Goal: Task Accomplishment & Management: Manage account settings

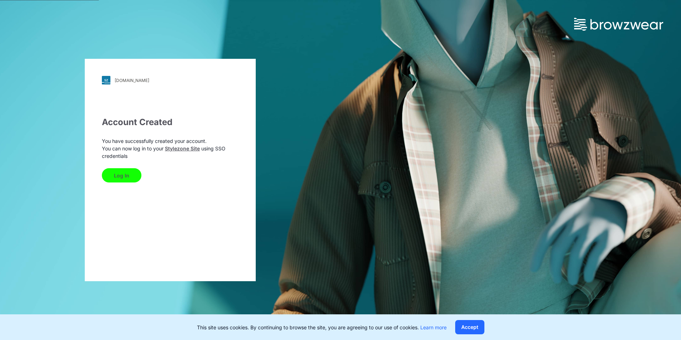
click at [127, 176] on button "Log In" at bounding box center [122, 175] width 40 height 14
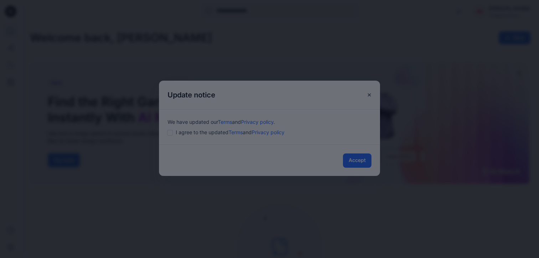
click at [362, 161] on div at bounding box center [269, 129] width 539 height 258
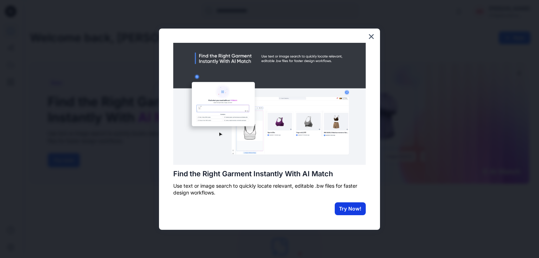
click at [355, 210] on button "Try Now!" at bounding box center [350, 208] width 31 height 13
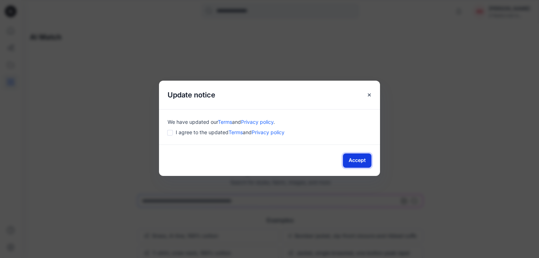
click at [354, 161] on button "Accept" at bounding box center [357, 160] width 29 height 14
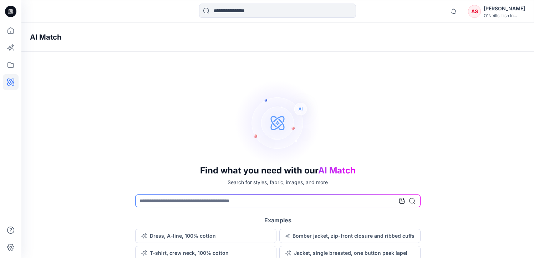
scroll to position [2, 0]
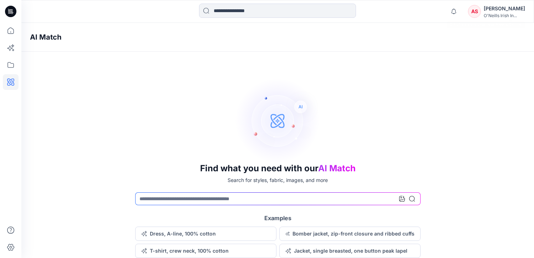
click at [504, 12] on div "[PERSON_NAME]" at bounding box center [503, 8] width 41 height 9
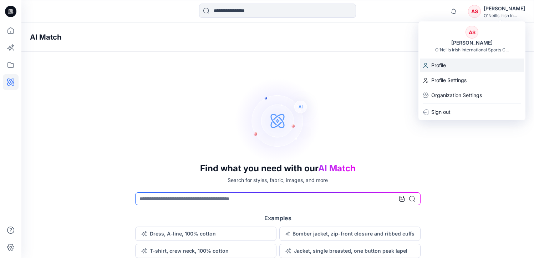
click at [434, 65] on p "Profile" at bounding box center [438, 65] width 15 height 14
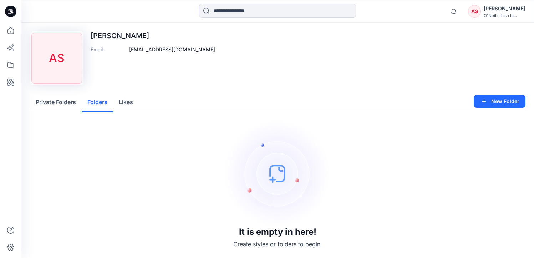
click at [101, 101] on button "Folders" at bounding box center [97, 102] width 31 height 18
click at [134, 99] on button "Likes" at bounding box center [126, 102] width 26 height 18
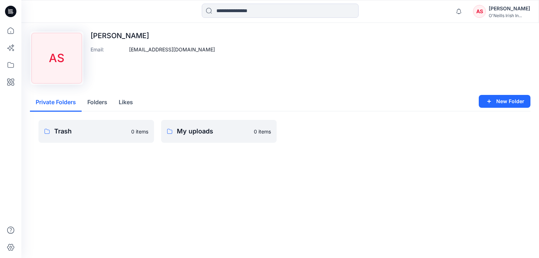
click at [52, 101] on button "Private Folders" at bounding box center [56, 102] width 52 height 18
click at [224, 10] on input at bounding box center [280, 11] width 157 height 14
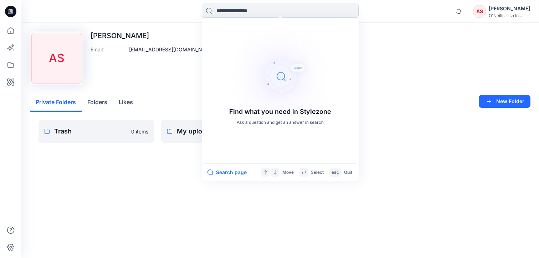
click at [240, 11] on input at bounding box center [280, 11] width 157 height 14
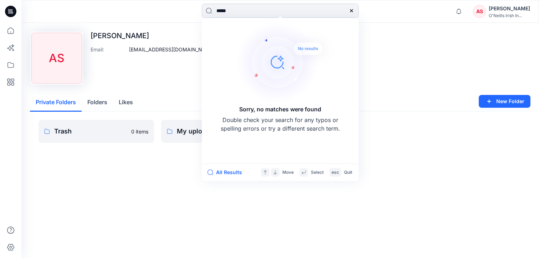
type input "******"
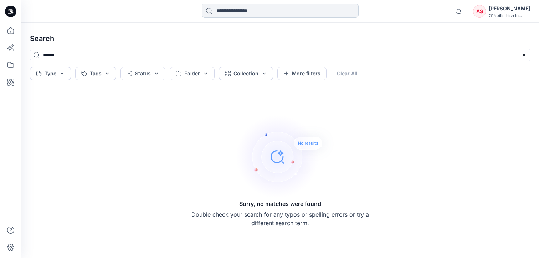
click at [248, 14] on input at bounding box center [280, 11] width 157 height 14
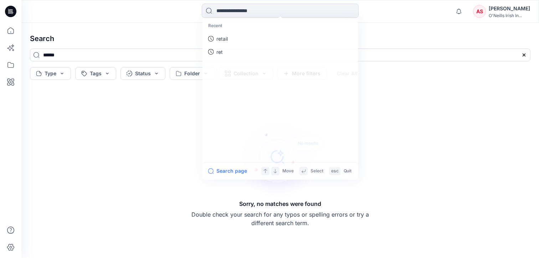
click at [137, 196] on div "Sorry, no matches were found Double check your search for any typos or spelling…" at bounding box center [280, 170] width 512 height 164
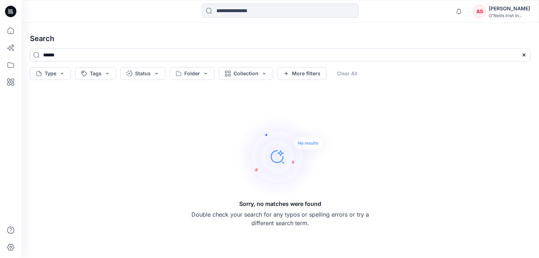
click at [509, 12] on div "[PERSON_NAME]" at bounding box center [509, 8] width 41 height 9
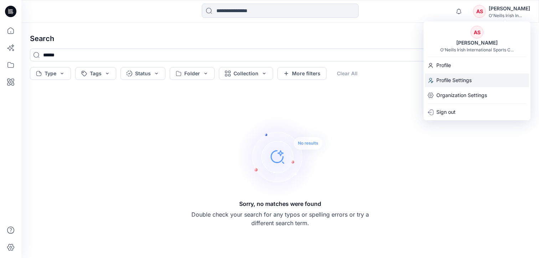
click at [454, 81] on p "Profile Settings" at bounding box center [453, 80] width 35 height 14
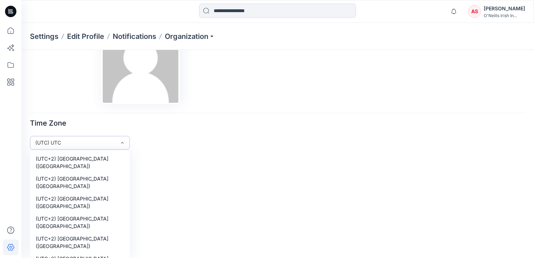
scroll to position [5058, 0]
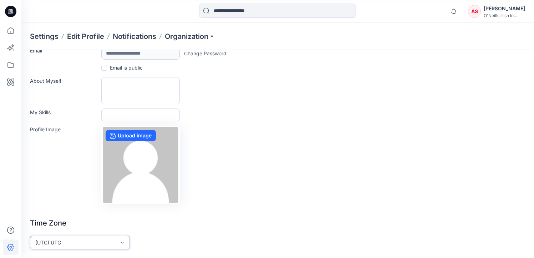
click at [70, 144] on form "**********" at bounding box center [277, 140] width 495 height 217
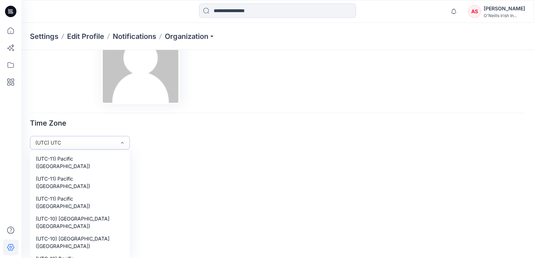
click at [48, 149] on div "439 results available. Use Up and Down to choose options, press Enter to select…" at bounding box center [80, 143] width 100 height 14
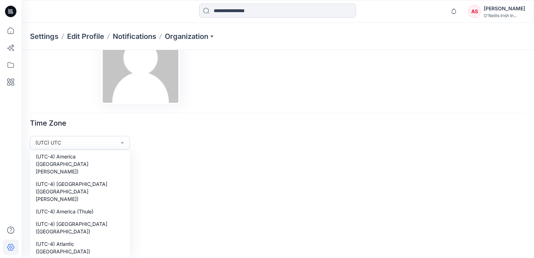
scroll to position [2608, 0]
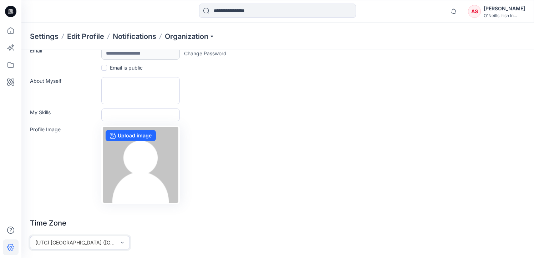
scroll to position [26, 0]
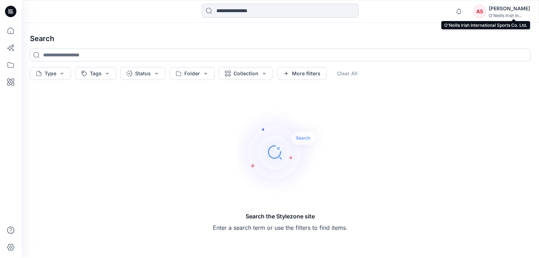
click at [511, 14] on div "O'Neills Irish In..." at bounding box center [509, 15] width 41 height 5
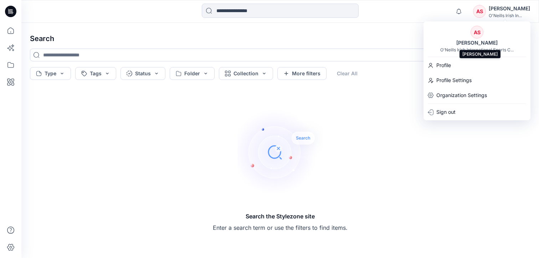
click at [477, 42] on div "[PERSON_NAME]" at bounding box center [477, 42] width 50 height 9
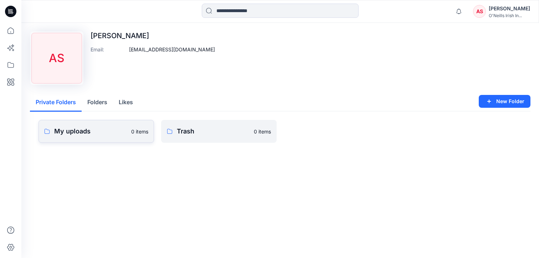
click at [82, 131] on p "My uploads" at bounding box center [90, 131] width 73 height 10
click at [98, 102] on button "Folders" at bounding box center [97, 102] width 31 height 18
click at [70, 105] on button "Private Folders" at bounding box center [56, 102] width 52 height 18
click at [67, 104] on button "Private Folders" at bounding box center [56, 102] width 52 height 18
click at [188, 132] on p "My uploads" at bounding box center [213, 131] width 73 height 10
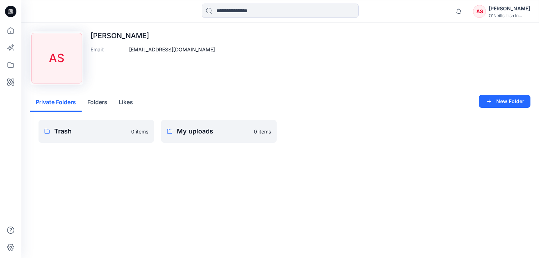
drag, startPoint x: 223, startPoint y: 0, endPoint x: 308, endPoint y: 126, distance: 151.8
click at [308, 126] on div at bounding box center [341, 131] width 115 height 23
click at [6, 248] on icon at bounding box center [11, 247] width 16 height 16
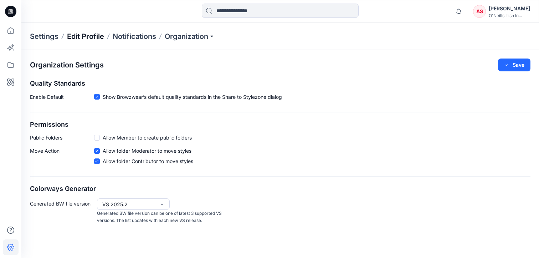
click at [91, 38] on p "Edit Profile" at bounding box center [85, 36] width 37 height 10
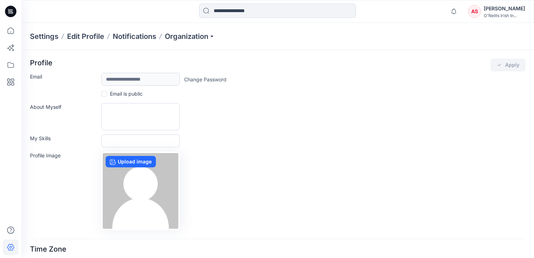
click at [52, 37] on p "Settings" at bounding box center [44, 36] width 29 height 10
click at [144, 36] on p "Notifications" at bounding box center [134, 36] width 43 height 10
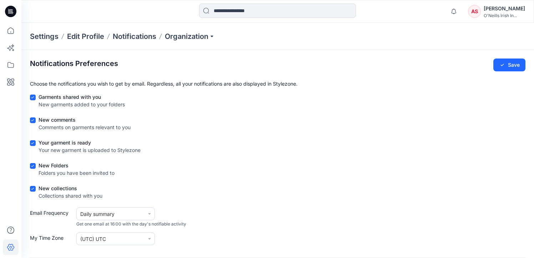
click at [57, 185] on div "New collections" at bounding box center [70, 187] width 64 height 7
click at [54, 188] on div "New collections" at bounding box center [70, 187] width 64 height 7
click at [216, 11] on input at bounding box center [277, 11] width 157 height 14
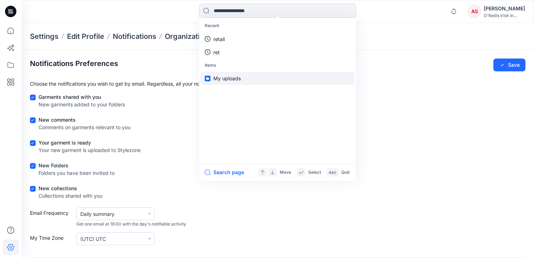
click at [235, 78] on span "My uploads" at bounding box center [226, 78] width 27 height 6
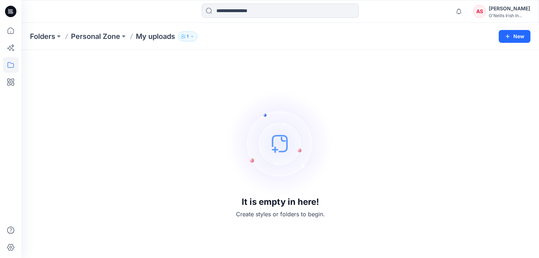
click at [192, 37] on icon "button" at bounding box center [192, 36] width 4 height 4
click at [517, 9] on div "[PERSON_NAME]" at bounding box center [509, 8] width 41 height 9
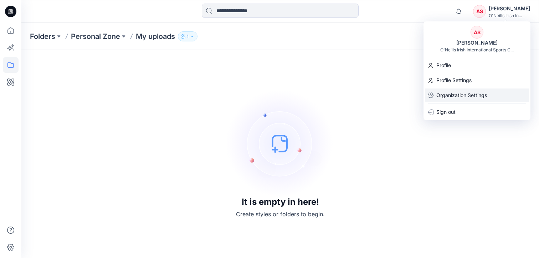
click at [467, 97] on p "Organization Settings" at bounding box center [461, 95] width 51 height 14
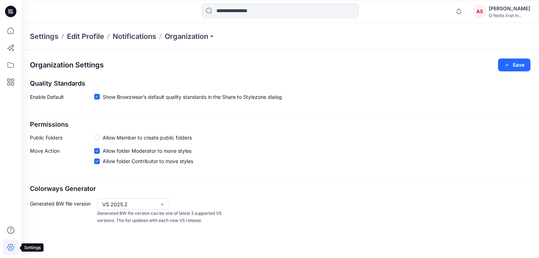
click at [9, 249] on icon at bounding box center [10, 247] width 7 height 7
click at [10, 248] on icon at bounding box center [11, 247] width 16 height 16
click at [11, 246] on icon at bounding box center [11, 247] width 2 height 2
click at [515, 9] on div "[PERSON_NAME]" at bounding box center [509, 8] width 41 height 9
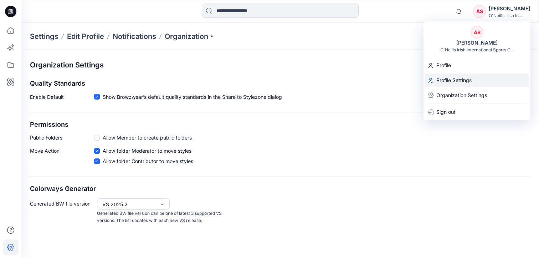
click at [456, 79] on p "Profile Settings" at bounding box center [453, 80] width 35 height 14
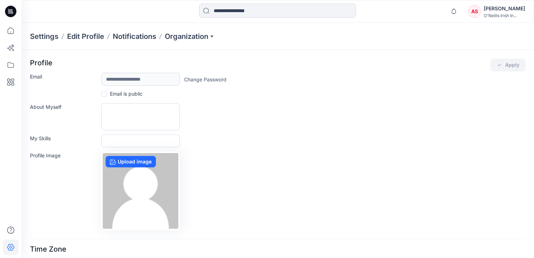
click at [41, 138] on label "My Skills" at bounding box center [63, 139] width 67 height 10
click at [101, 138] on input "My Skills" at bounding box center [140, 140] width 78 height 13
click at [509, 13] on div "O'Neills Irish In..." at bounding box center [503, 15] width 41 height 5
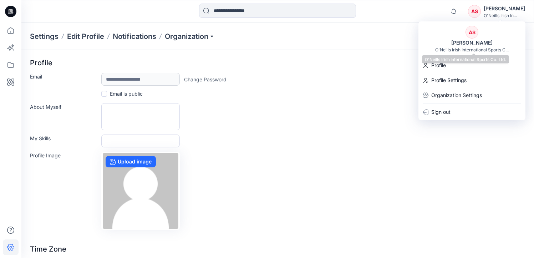
click at [465, 48] on div "O'Neills Irish International Sports C..." at bounding box center [471, 49] width 73 height 5
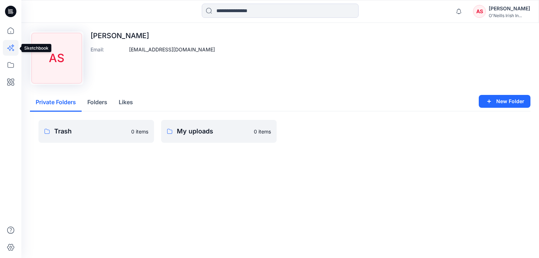
click at [15, 46] on icon at bounding box center [11, 48] width 16 height 16
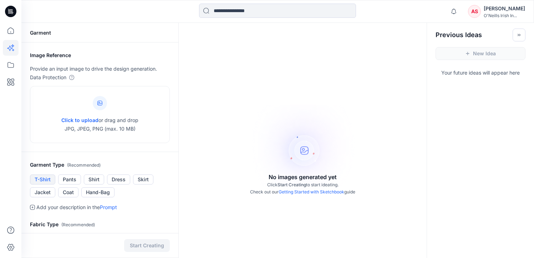
click at [46, 181] on button "T-Shirt" at bounding box center [42, 179] width 25 height 10
click at [11, 67] on icon at bounding box center [11, 65] width 16 height 16
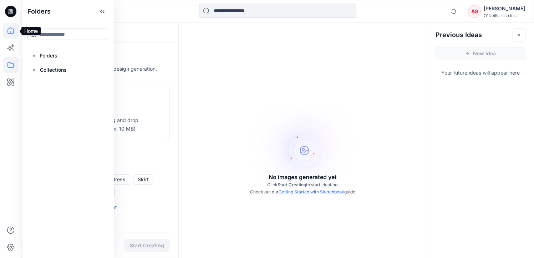
click at [11, 35] on icon at bounding box center [11, 31] width 16 height 16
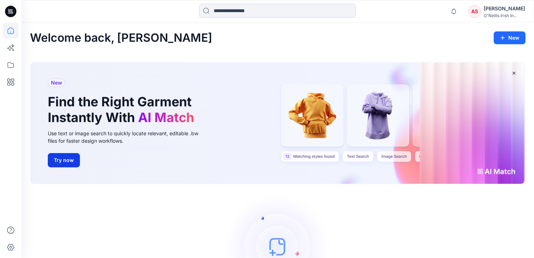
click at [67, 160] on button "Try now" at bounding box center [64, 160] width 32 height 14
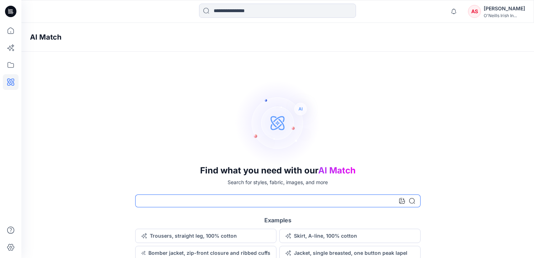
click at [165, 203] on input at bounding box center [277, 200] width 285 height 13
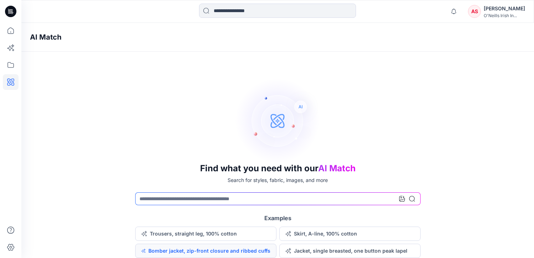
click at [218, 251] on button "Bomber jacket, zip-front closure and ribbed cuffs" at bounding box center [205, 250] width 141 height 14
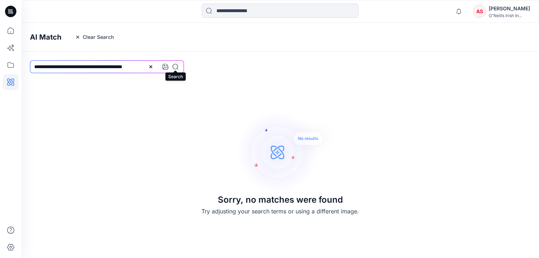
click at [175, 65] on icon at bounding box center [176, 67] width 6 height 6
click at [94, 37] on button "Clear Search" at bounding box center [94, 36] width 48 height 11
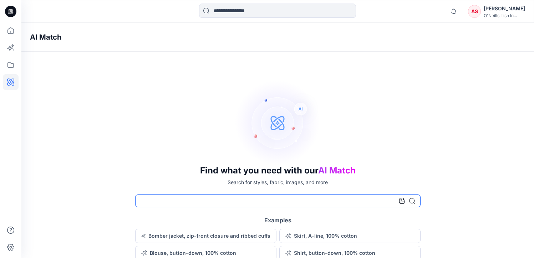
click at [182, 201] on input at bounding box center [277, 200] width 285 height 13
type input "******"
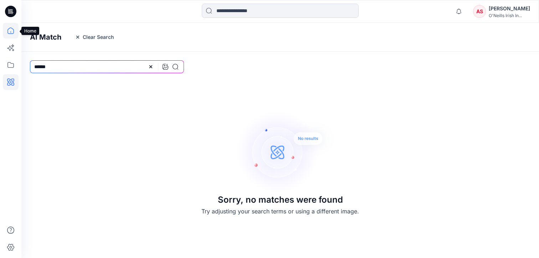
click at [15, 30] on icon at bounding box center [11, 31] width 16 height 16
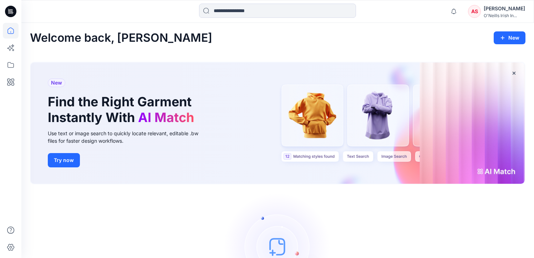
click at [10, 6] on icon at bounding box center [10, 11] width 11 height 11
click at [10, 11] on icon at bounding box center [9, 11] width 2 height 0
click at [68, 159] on button "Try now" at bounding box center [64, 160] width 32 height 14
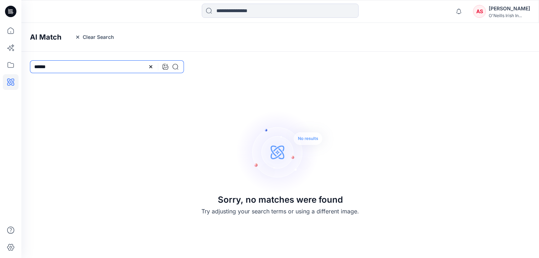
click at [91, 65] on input "******" at bounding box center [107, 66] width 154 height 13
drag, startPoint x: 98, startPoint y: 67, endPoint x: 0, endPoint y: 61, distance: 98.6
click at [0, 61] on div "Notifications Mark all as read View all notifications AS [PERSON_NAME] Irish In…" at bounding box center [269, 129] width 539 height 258
type input "*****"
click at [10, 13] on icon at bounding box center [9, 13] width 3 height 0
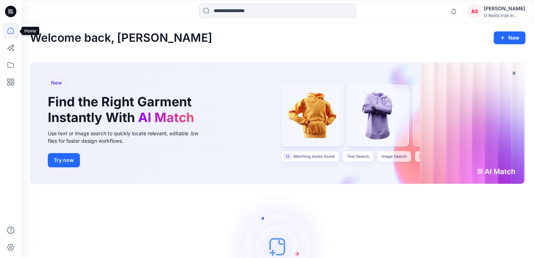
click at [12, 31] on icon at bounding box center [11, 31] width 16 height 16
click at [61, 157] on button "Try now" at bounding box center [64, 160] width 32 height 14
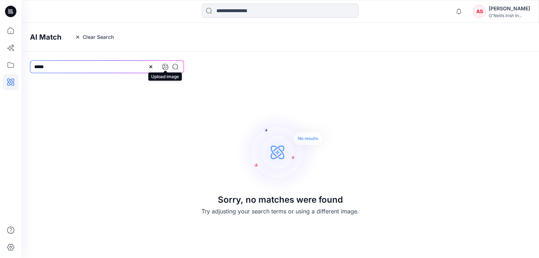
click at [167, 69] on icon at bounding box center [166, 67] width 6 height 6
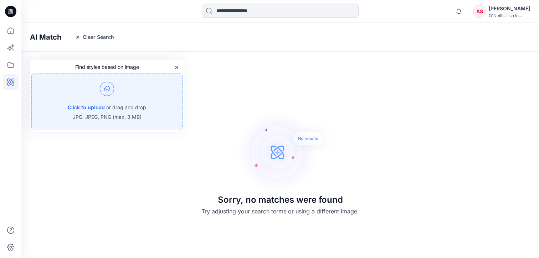
click at [115, 103] on p "or drag and drop" at bounding box center [126, 107] width 40 height 9
